Goal: Information Seeking & Learning: Learn about a topic

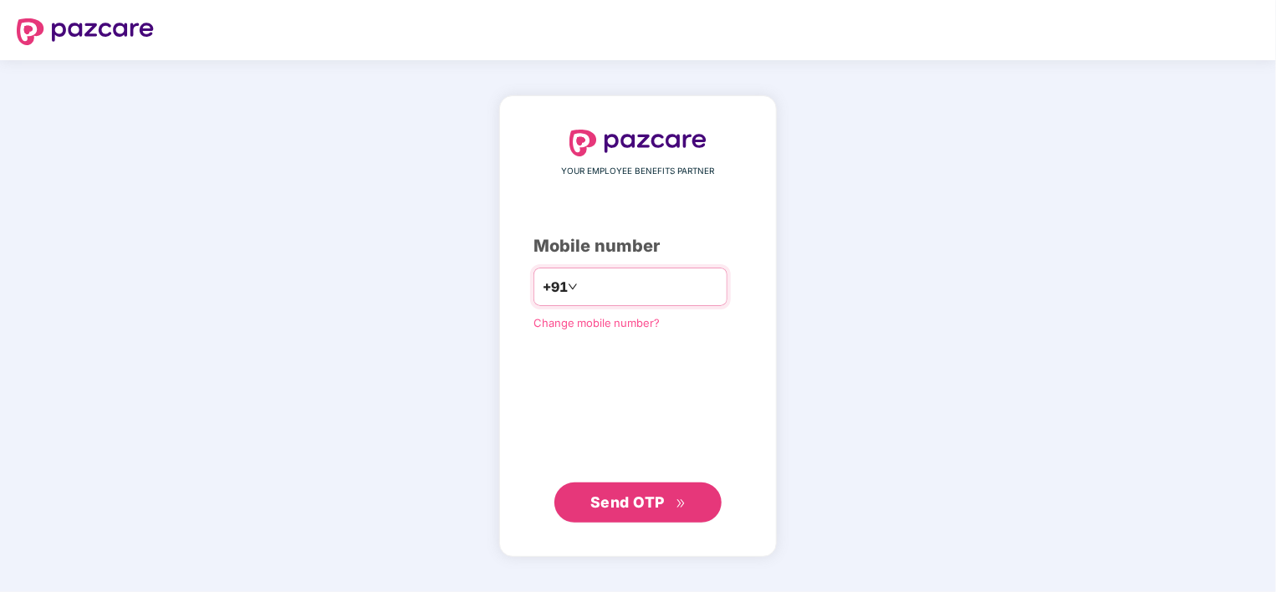
click at [629, 285] on input "number" at bounding box center [649, 286] width 137 height 27
click at [641, 499] on span "Send OTP" at bounding box center [627, 502] width 74 height 18
click at [581, 278] on input "**********" at bounding box center [649, 286] width 137 height 27
type input "**********"
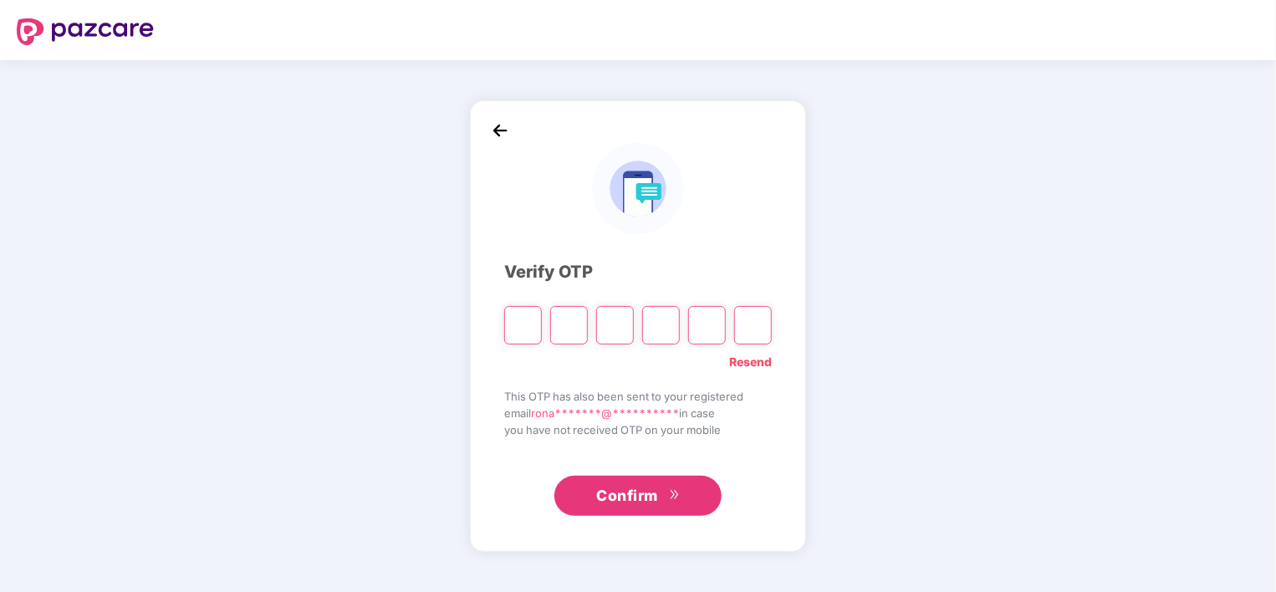
type input "*"
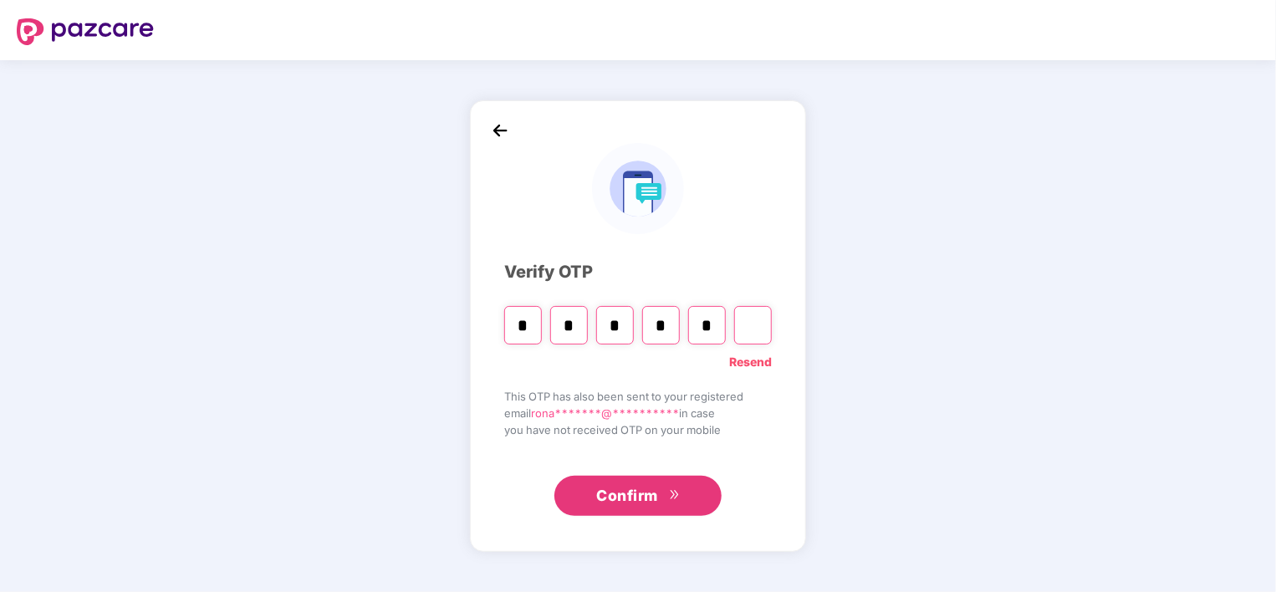
type input "*"
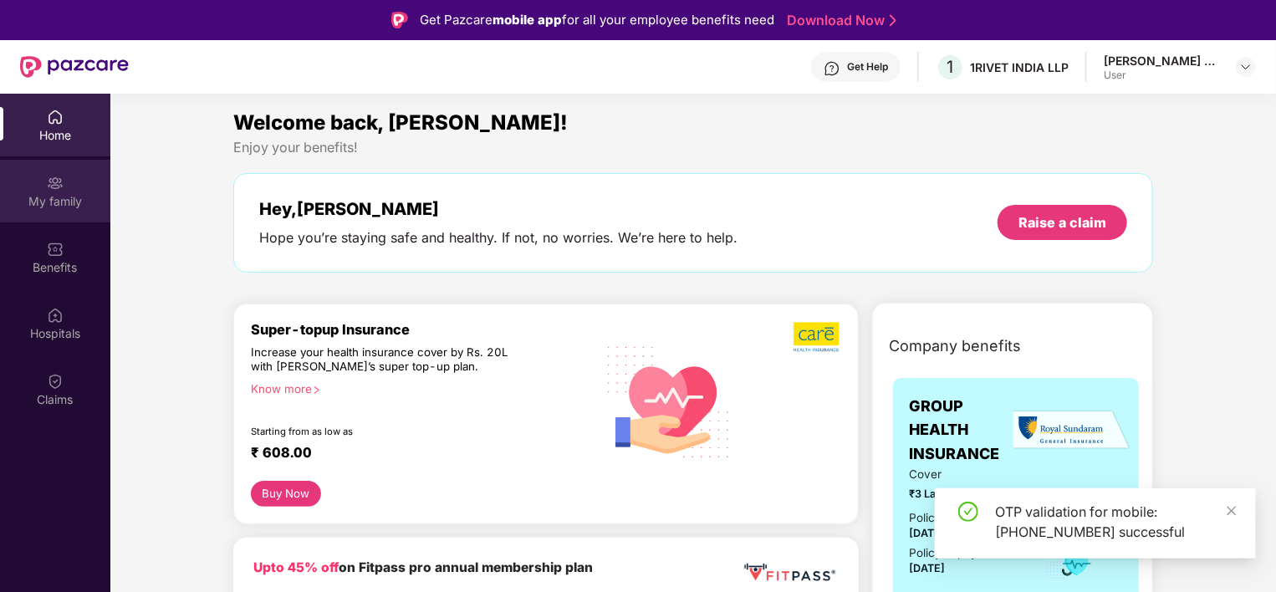
click at [48, 194] on div "My family" at bounding box center [55, 201] width 110 height 17
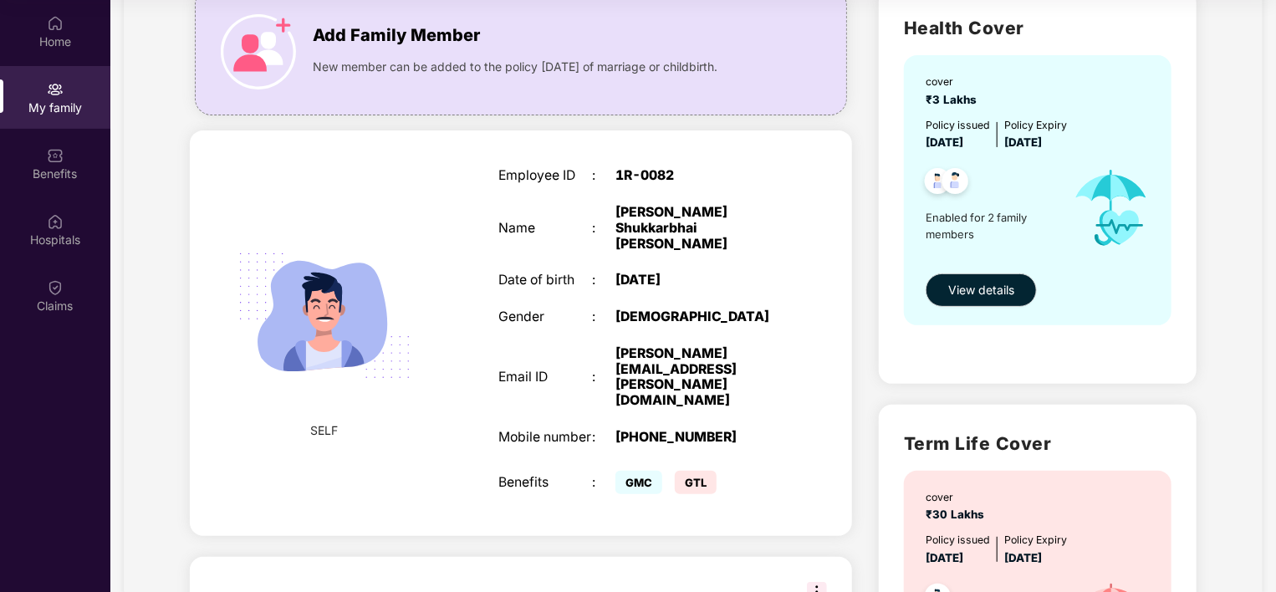
scroll to position [69, 0]
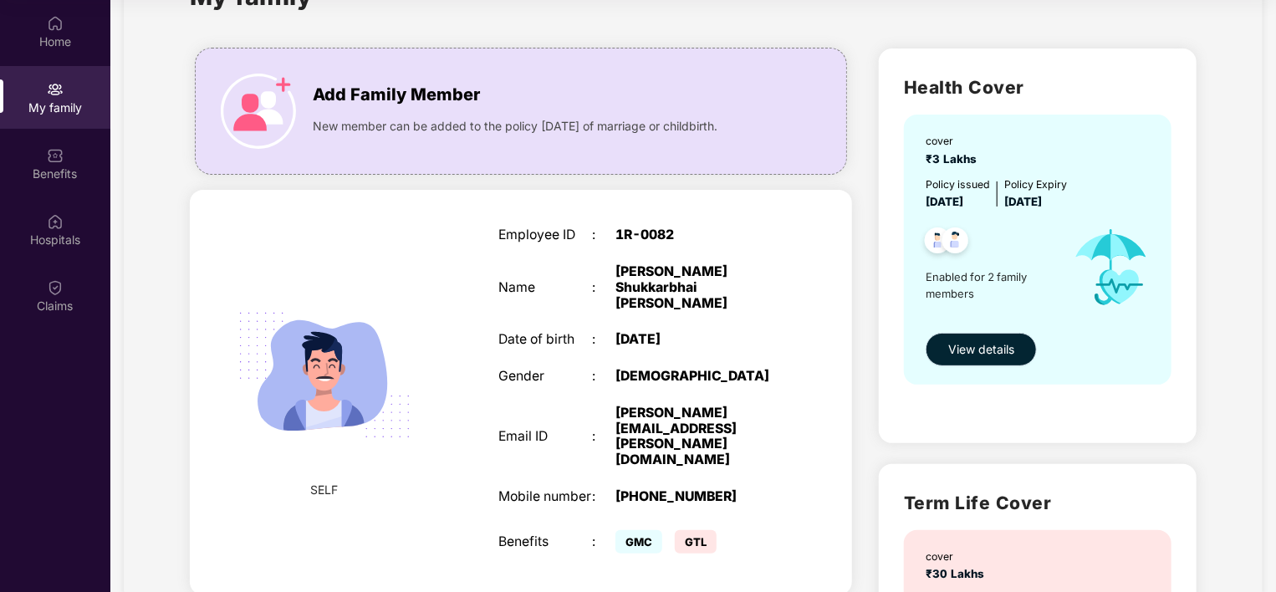
click at [1000, 345] on span "View details" at bounding box center [981, 349] width 66 height 18
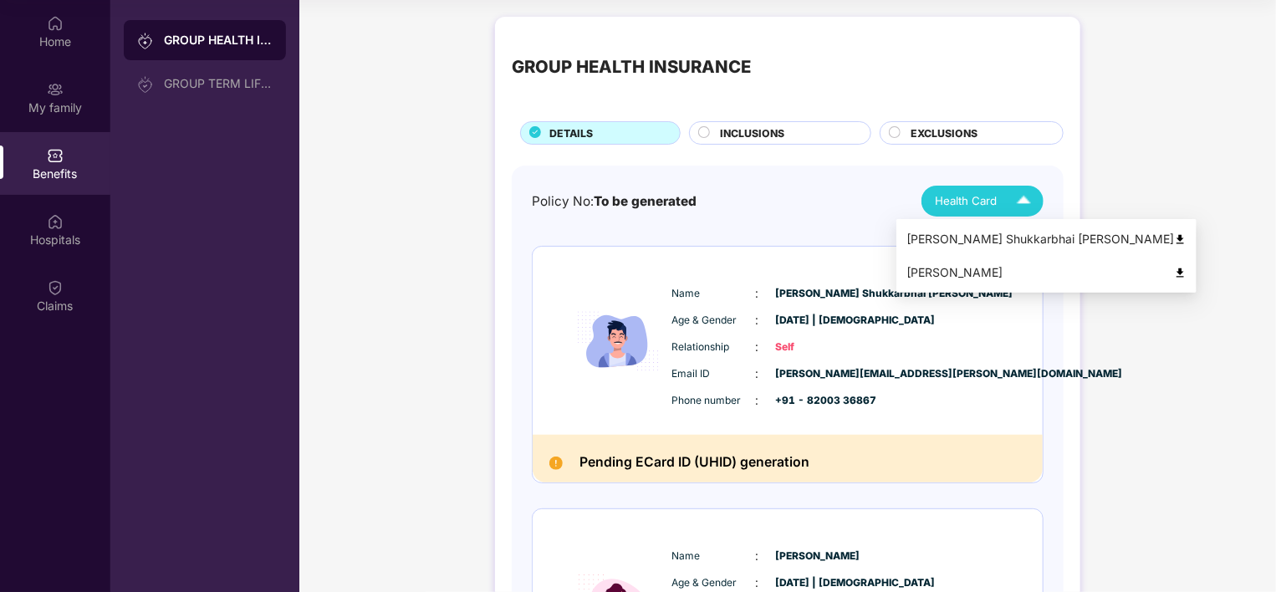
click at [991, 193] on span "Health Card" at bounding box center [966, 201] width 62 height 18
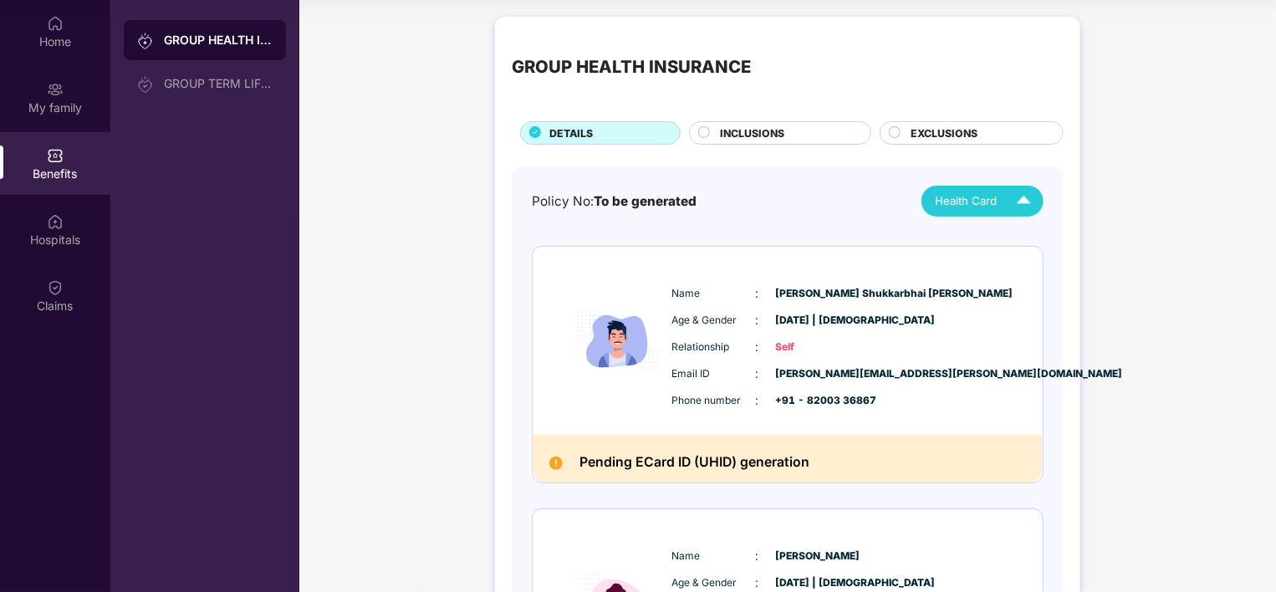
click at [992, 206] on span "Health Card" at bounding box center [966, 201] width 62 height 18
click at [778, 210] on div "Policy No: To be generated Health Card" at bounding box center [788, 201] width 512 height 31
click at [62, 167] on div "Benefits" at bounding box center [55, 174] width 110 height 17
click at [207, 79] on div "GROUP TERM LIFE INSURANCE" at bounding box center [218, 83] width 109 height 13
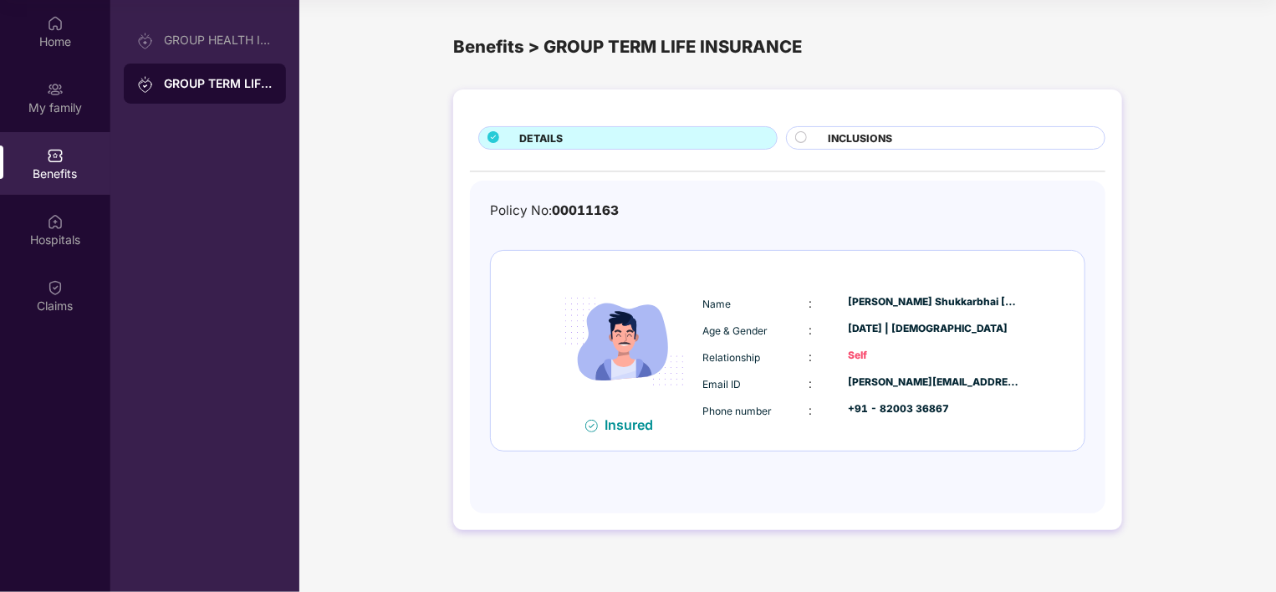
click at [851, 149] on div "INCLUSIONS" at bounding box center [946, 137] width 320 height 23
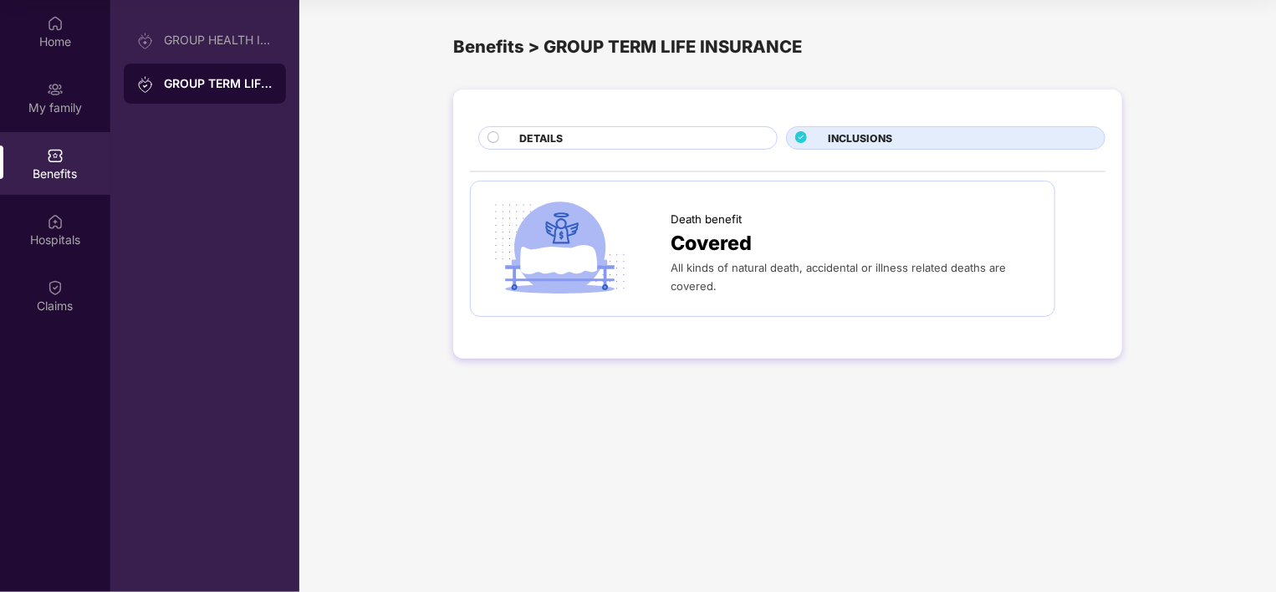
click at [559, 133] on span "DETAILS" at bounding box center [540, 138] width 43 height 16
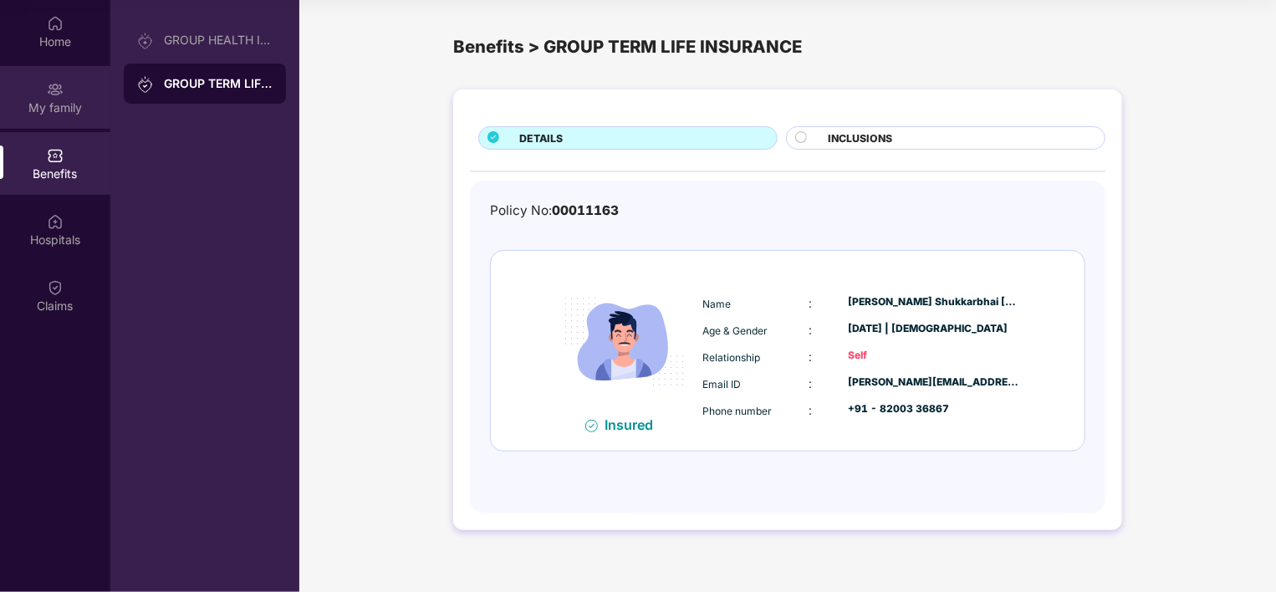
click at [59, 90] on img at bounding box center [55, 89] width 17 height 17
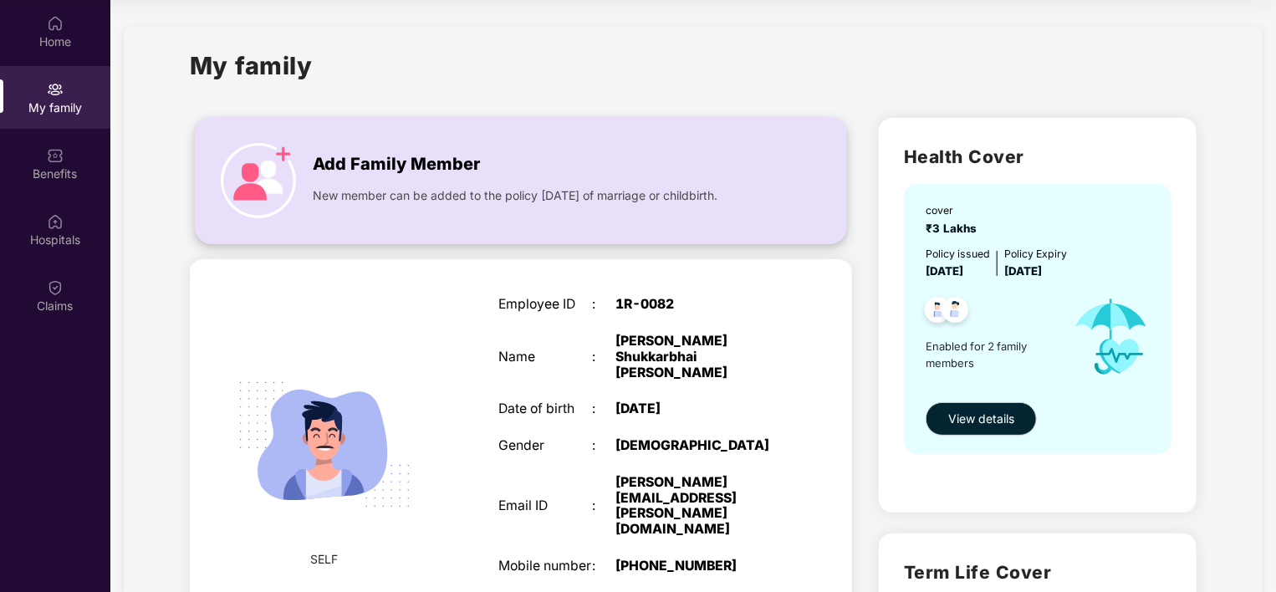
click at [288, 151] on img at bounding box center [258, 180] width 75 height 75
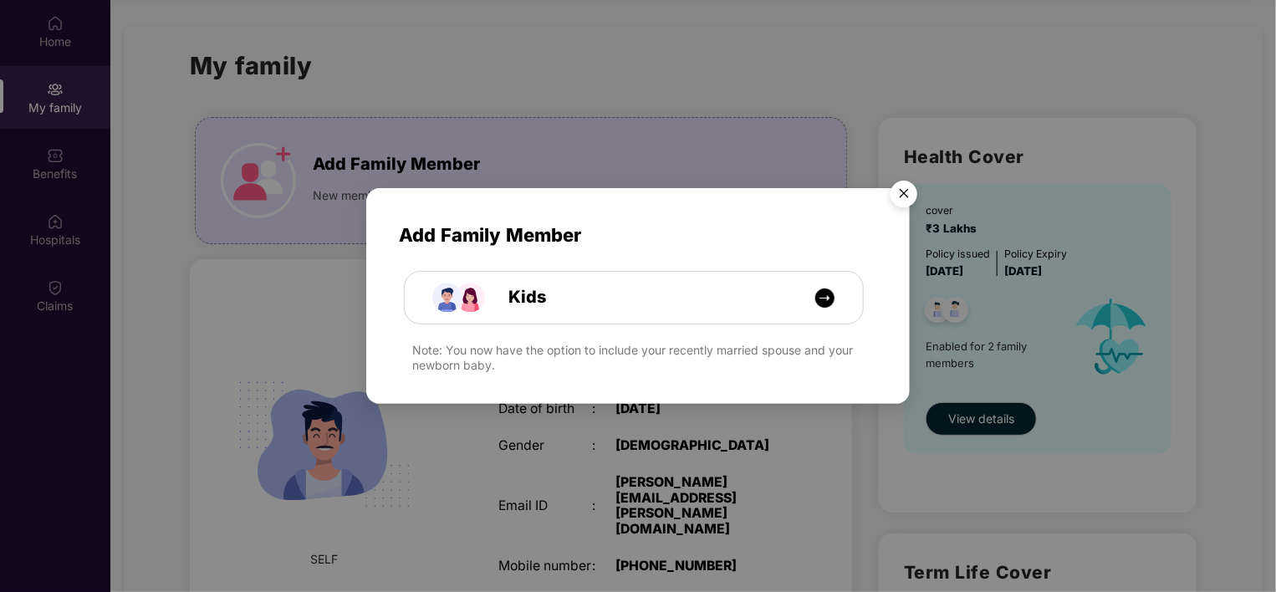
click at [910, 189] on img "Close" at bounding box center [904, 196] width 47 height 47
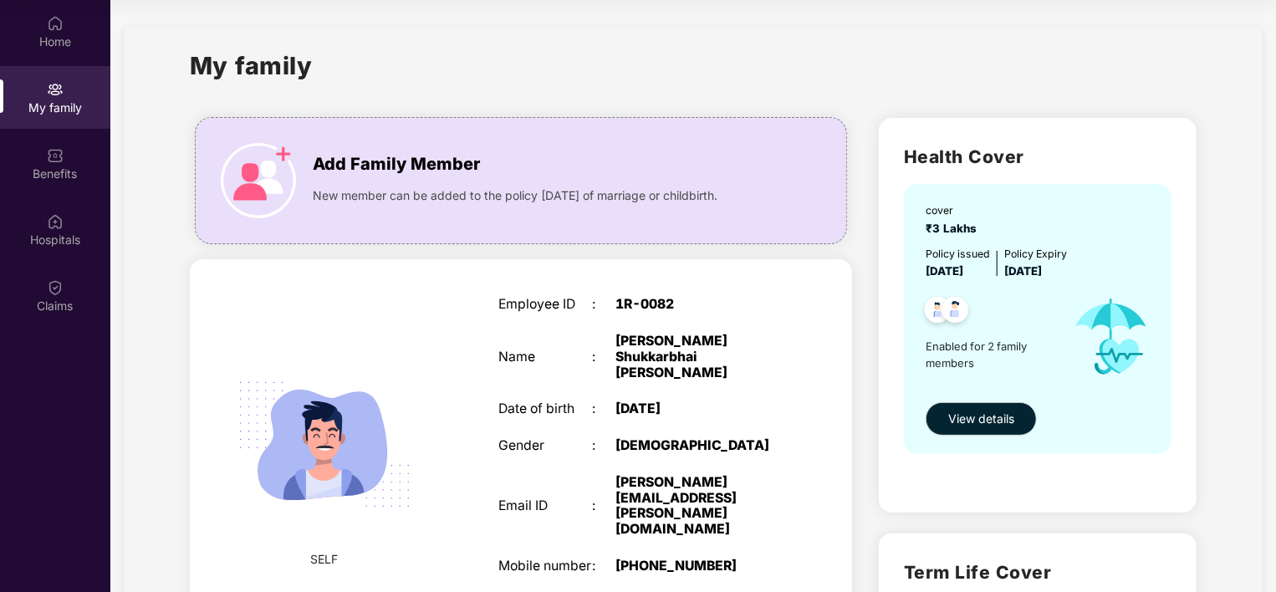
click at [860, 239] on div "Add Family Member New member can be added to the policy [DATE] of marriage or c…" at bounding box center [520, 546] width 689 height 882
click at [146, 296] on div "My family Add Family Member New member can be added to the policy [DATE] of mar…" at bounding box center [693, 517] width 1139 height 981
click at [149, 296] on div "My family Add Family Member New member can be added to the policy [DATE] of mar…" at bounding box center [693, 517] width 1139 height 981
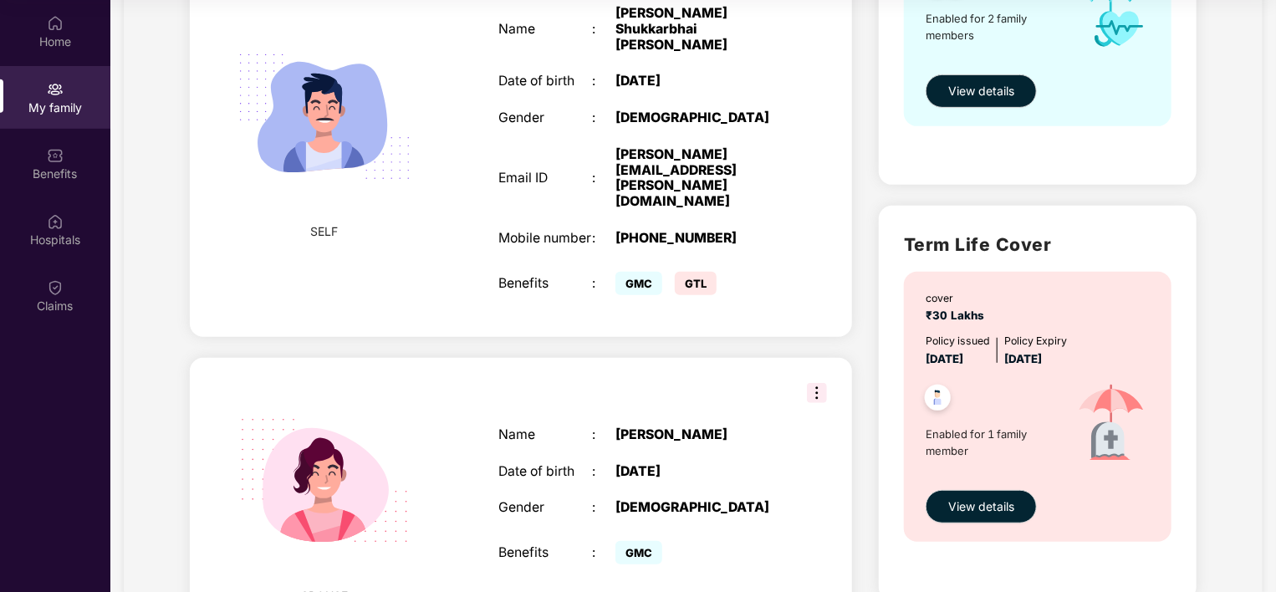
scroll to position [404, 0]
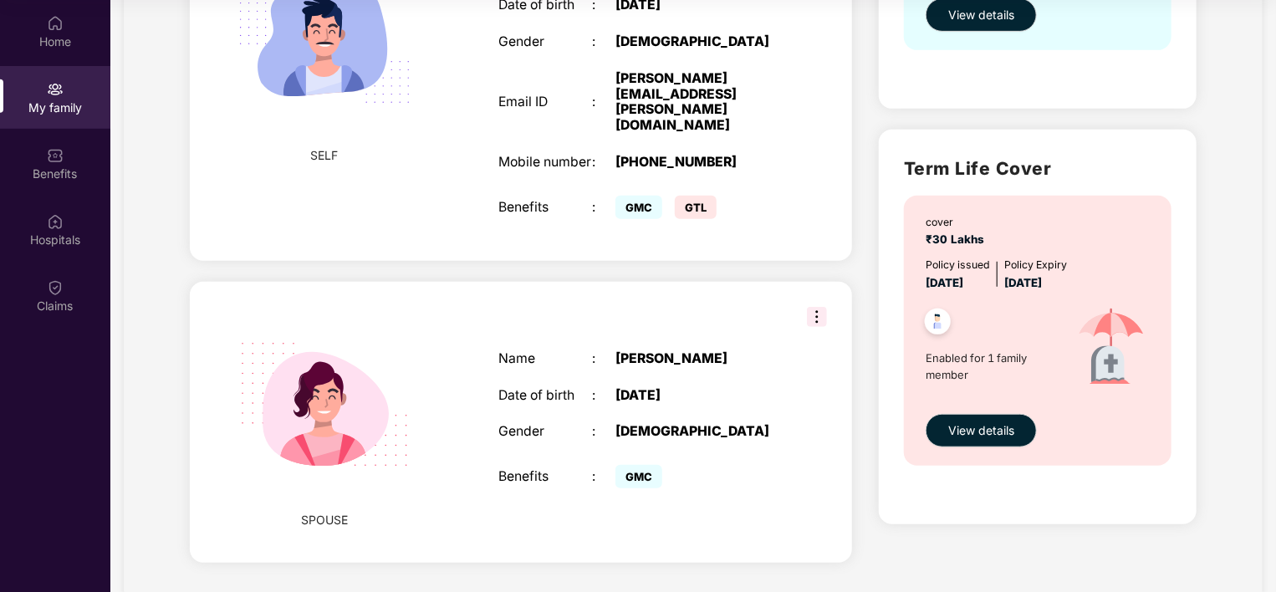
click at [17, 375] on div "Home My family Benefits Hospitals Claims" at bounding box center [55, 296] width 110 height 592
